Goal: Transaction & Acquisition: Register for event/course

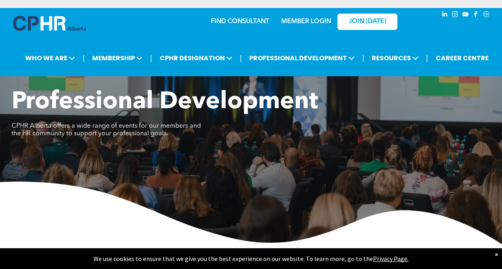
click at [443, 18] on span "linkedin" at bounding box center [444, 14] width 9 height 9
click at [455, 12] on span "instagram" at bounding box center [455, 14] width 9 height 9
click at [475, 14] on span "facebook" at bounding box center [475, 14] width 9 height 9
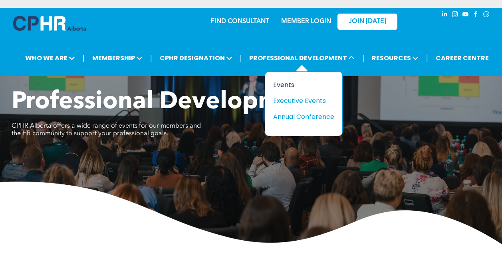
click at [291, 83] on div "Events" at bounding box center [300, 85] width 55 height 10
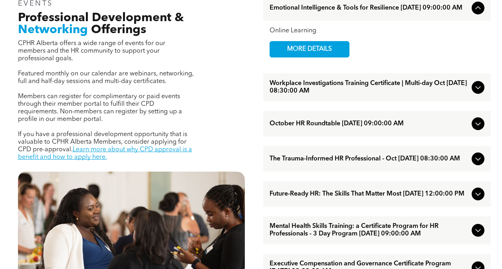
scroll to position [285, 0]
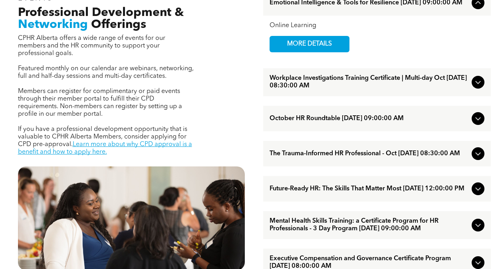
click at [479, 158] on icon at bounding box center [478, 154] width 10 height 10
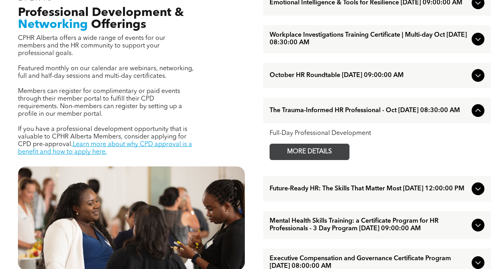
click at [335, 160] on span "MORE DETAILS" at bounding box center [309, 152] width 63 height 16
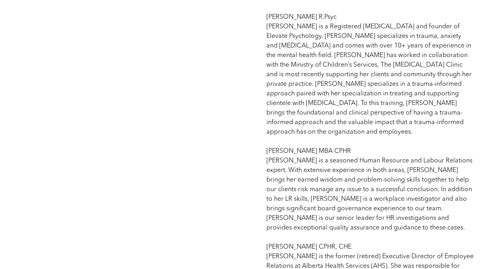
scroll to position [818, 0]
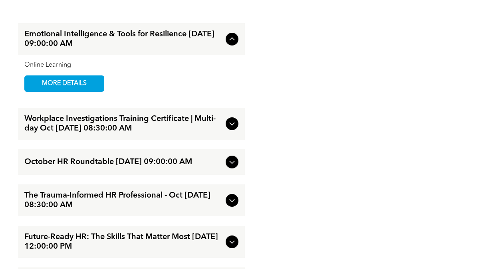
scroll to position [1250, 0]
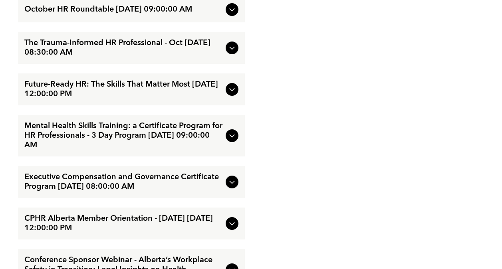
scroll to position [1410, 0]
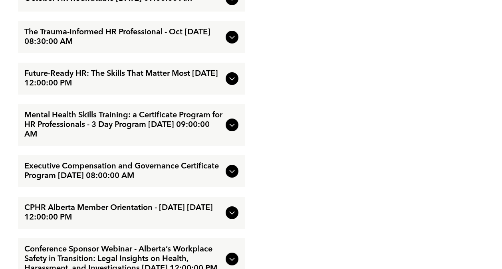
click at [198, 136] on span "Mental Health Skills Training: a Certificate Program for HR Professionals - 3 D…" at bounding box center [123, 125] width 198 height 29
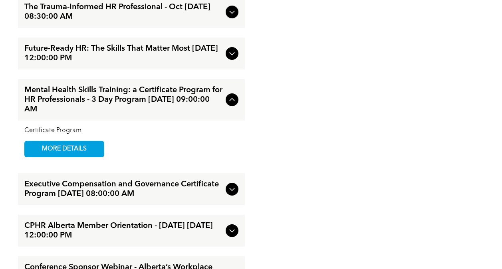
scroll to position [1367, 0]
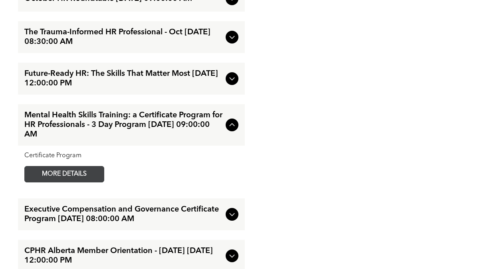
click at [43, 182] on span "MORE DETAILS" at bounding box center [64, 174] width 63 height 16
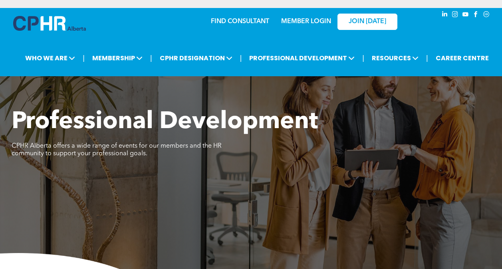
click at [469, 214] on div "Professional Development ﻿ CPHR Alberta offers a wide range of events for our m…" at bounding box center [251, 212] width 502 height 208
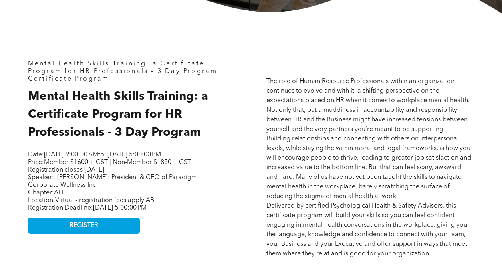
scroll to position [303, 0]
